Goal: Information Seeking & Learning: Understand process/instructions

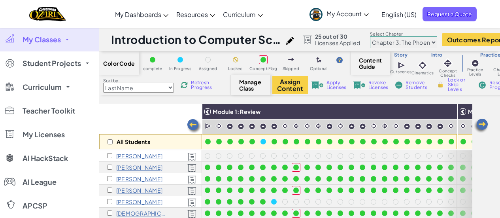
select select "5e27600d1c9d440000ac3ee7"
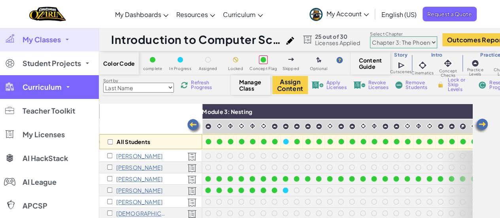
click at [57, 89] on span "Curriculum" at bounding box center [42, 86] width 39 height 7
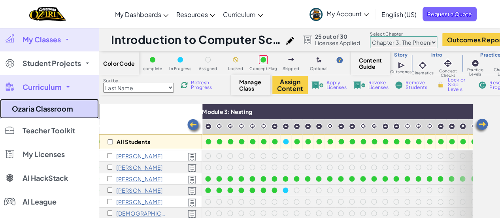
click at [43, 113] on link "Ozaria Classroom" at bounding box center [49, 109] width 99 height 20
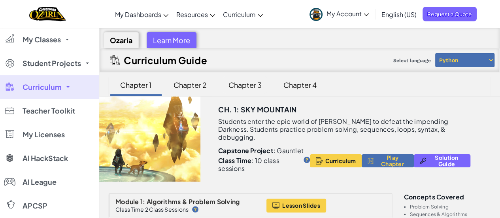
click at [243, 87] on div "Chapter 3" at bounding box center [245, 85] width 49 height 19
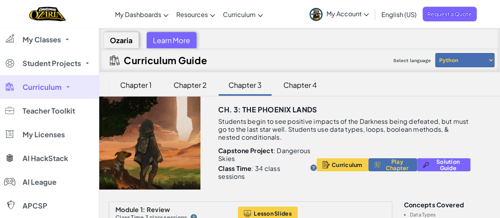
click at [170, 84] on div "Chapter 2" at bounding box center [190, 85] width 49 height 19
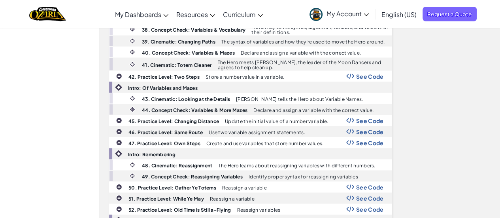
scroll to position [763, 0]
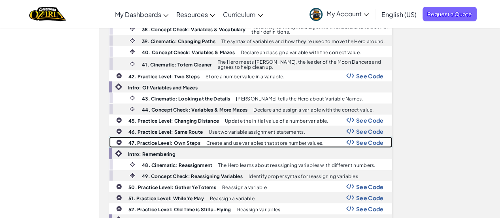
click at [184, 140] on b "47. Practice Level: Own Steps" at bounding box center [164, 143] width 72 height 6
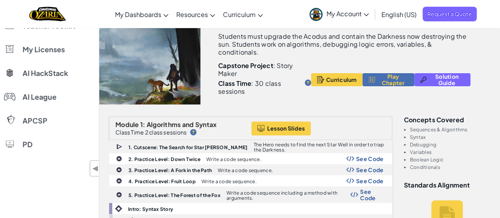
scroll to position [0, 0]
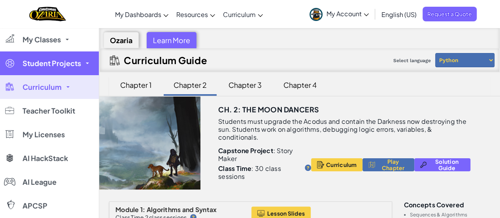
click at [39, 66] on span "Student Projects" at bounding box center [52, 63] width 59 height 7
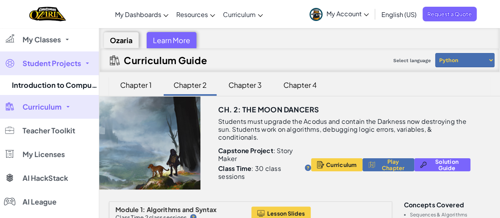
click at [27, 108] on span "Curriculum" at bounding box center [42, 106] width 39 height 7
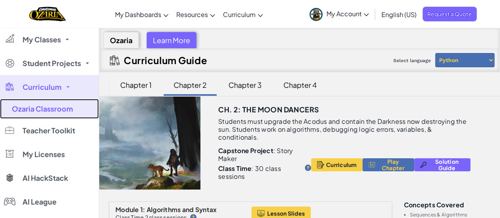
click at [27, 108] on link "Ozaria Classroom" at bounding box center [49, 109] width 99 height 20
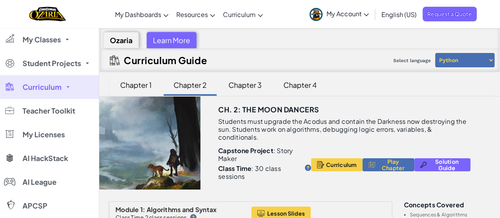
click at [46, 85] on span "Curriculum" at bounding box center [42, 86] width 39 height 7
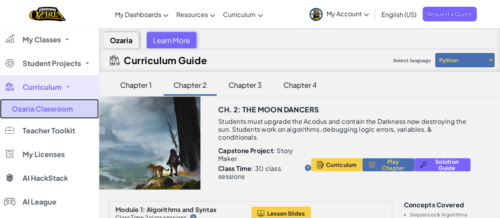
click at [40, 107] on link "Ozaria Classroom" at bounding box center [49, 109] width 99 height 20
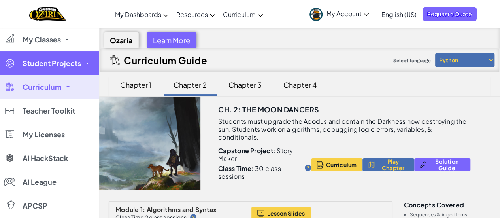
click at [60, 62] on span "Student Projects" at bounding box center [52, 63] width 59 height 7
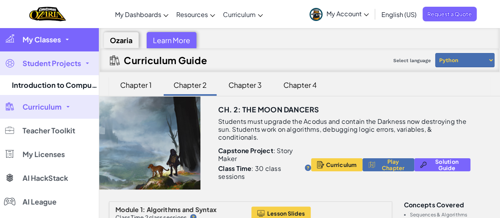
click at [62, 36] on link "My Classes" at bounding box center [49, 40] width 99 height 24
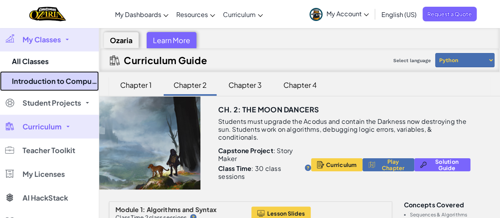
click at [38, 80] on link "Introduction to Computer Science 25-26" at bounding box center [49, 81] width 99 height 20
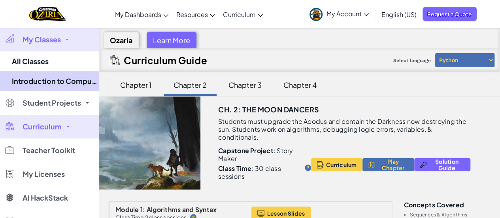
select select "5e27600d1c9d440000ac3ee7"
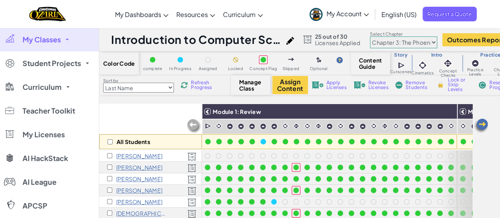
scroll to position [0, 968]
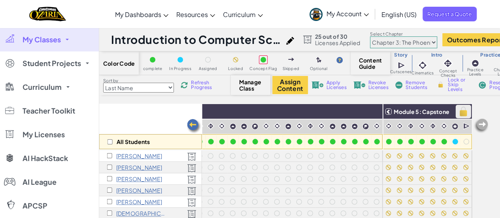
click at [457, 110] on img at bounding box center [464, 112] width 14 height 12
checkbox input "true"
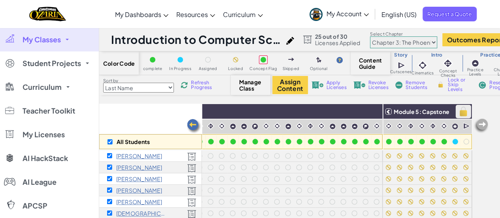
checkbox input "true"
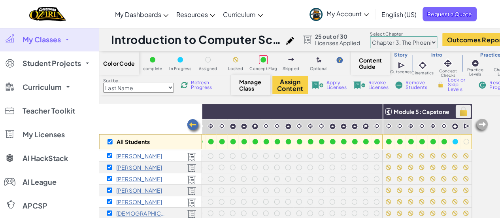
checkbox input "true"
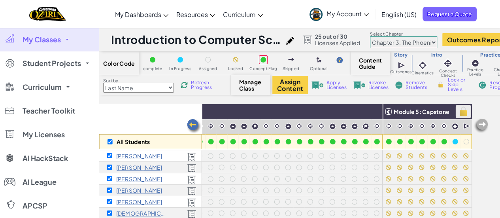
checkbox input "true"
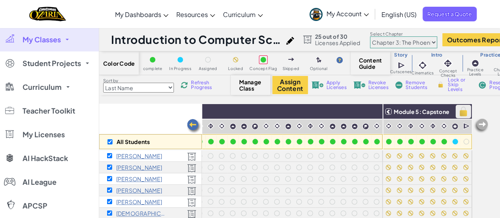
checkbox input "true"
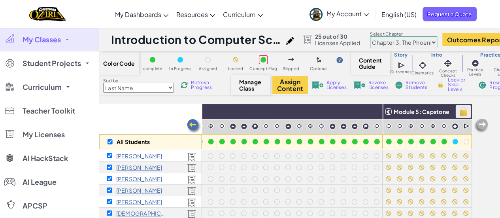
checkbox input "true"
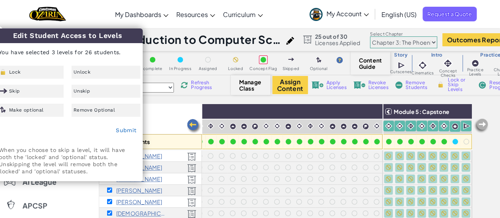
click at [85, 18] on div "Toggle navigation My Dashboards Ozaria Teacher Dashboard CodeCombat Teacher Das…" at bounding box center [250, 14] width 504 height 28
checkbox input "false"
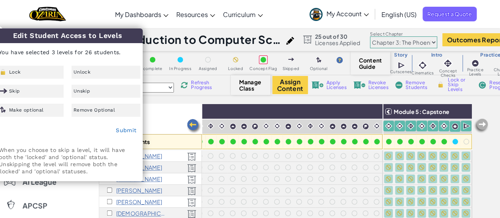
checkbox input "false"
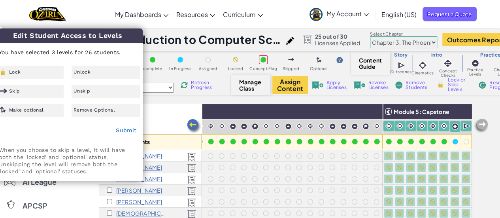
checkbox input "false"
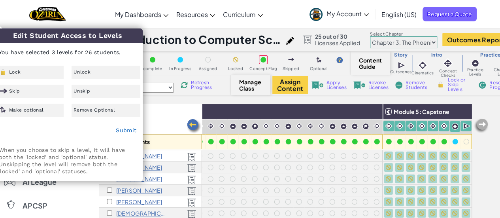
checkbox input "false"
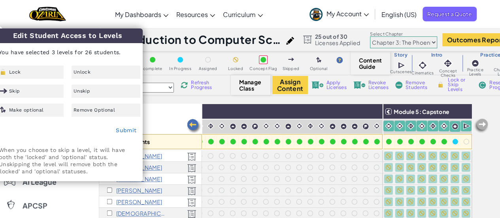
checkbox input "false"
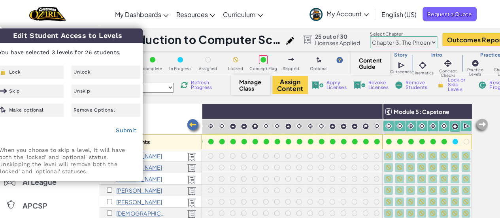
checkbox input "false"
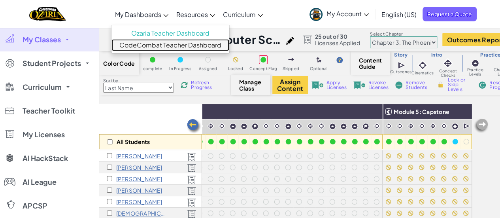
click at [139, 42] on link "CodeCombat Teacher Dashboard" at bounding box center [170, 45] width 118 height 12
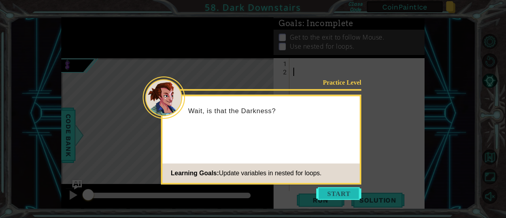
click at [333, 192] on button "Start" at bounding box center [338, 193] width 45 height 13
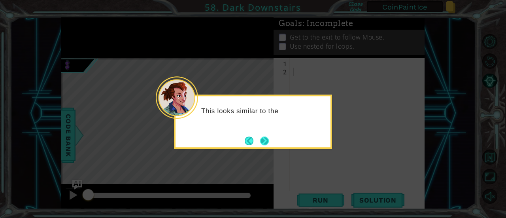
click at [269, 140] on button "Next" at bounding box center [264, 140] width 9 height 9
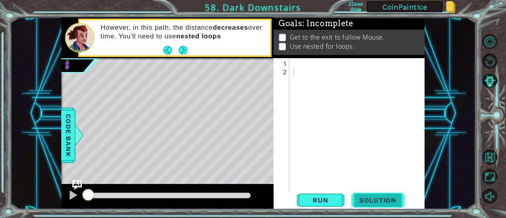
click at [387, 195] on button "Solution" at bounding box center [377, 200] width 53 height 15
type textarea "hero.moveRight()"
